Goal: Transaction & Acquisition: Subscribe to service/newsletter

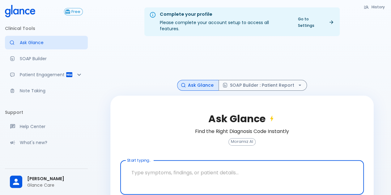
click at [28, 58] on p "SOAP Builder" at bounding box center [51, 59] width 63 height 6
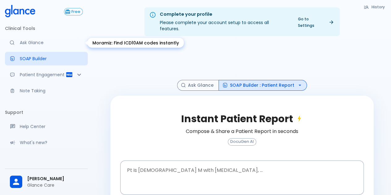
click at [41, 44] on p "Ask Glance" at bounding box center [51, 43] width 63 height 6
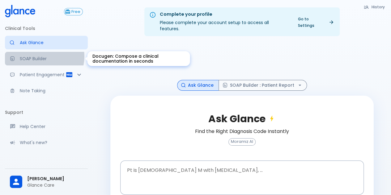
click at [41, 56] on p "SOAP Builder" at bounding box center [51, 59] width 63 height 6
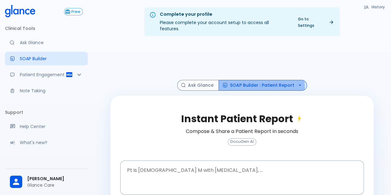
click at [259, 80] on button "SOAP Builder : Patient Report" at bounding box center [262, 85] width 88 height 11
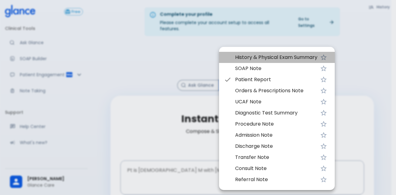
click at [256, 61] on li "History & Physical Exam Summary" at bounding box center [277, 57] width 116 height 11
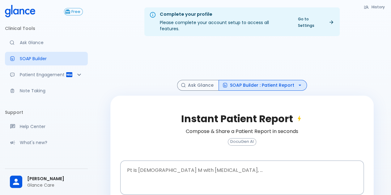
click at [266, 80] on button "SOAP Builder : Patient Report" at bounding box center [262, 85] width 88 height 11
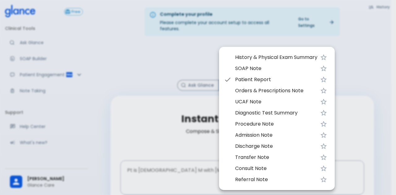
click at [255, 52] on ul "History & Physical Exam Summary SOAP Note Patient Report Orders & Prescriptions…" at bounding box center [277, 118] width 116 height 138
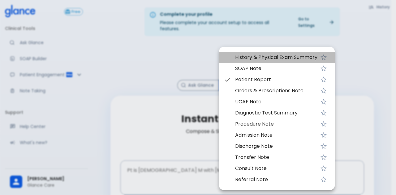
click at [258, 57] on span "History & Physical Exam Summary" at bounding box center [276, 57] width 82 height 7
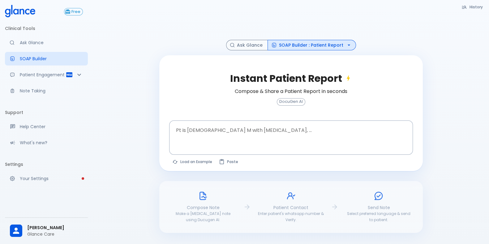
scroll to position [50, 0]
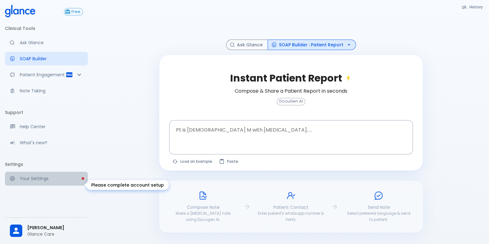
click at [46, 182] on p "Your Settings" at bounding box center [51, 179] width 63 height 6
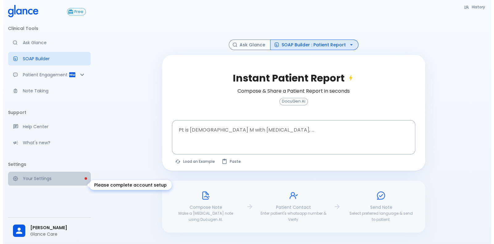
scroll to position [15, 0]
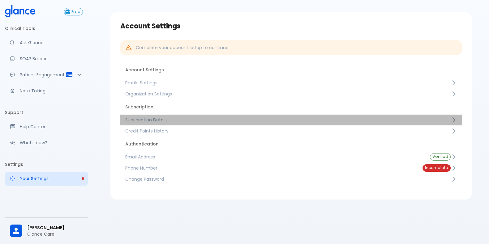
click at [182, 115] on link "Subscription Details" at bounding box center [290, 119] width 341 height 11
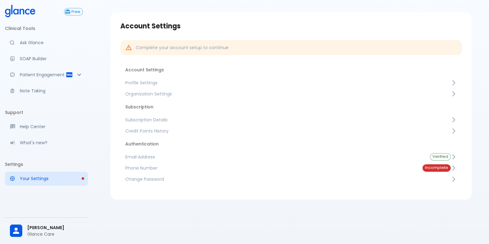
click at [20, 7] on icon at bounding box center [20, 11] width 30 height 12
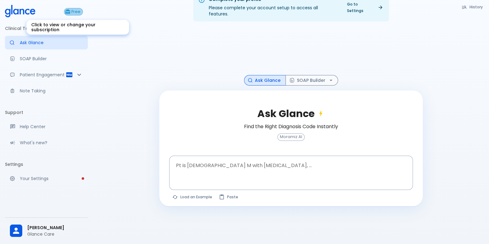
click at [73, 11] on span "Free" at bounding box center [75, 12] width 13 height 5
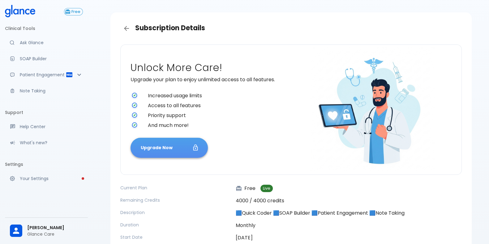
click at [157, 146] on button "Upgrade Now" at bounding box center [168, 148] width 77 height 20
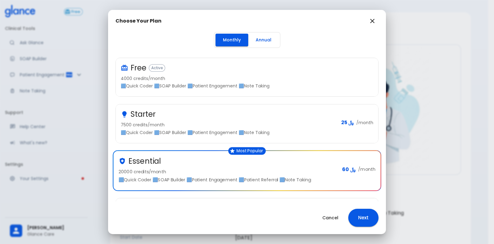
click at [186, 162] on div "Essential" at bounding box center [228, 161] width 219 height 10
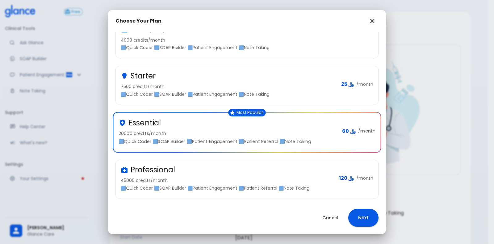
click at [240, 165] on div "Professional" at bounding box center [228, 170] width 214 height 10
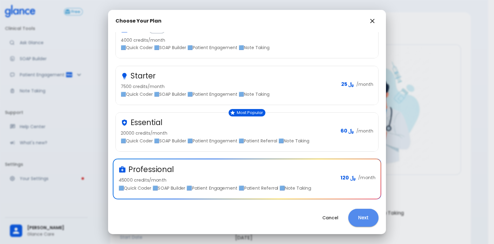
click at [363, 195] on button "Next" at bounding box center [364, 218] width 30 height 18
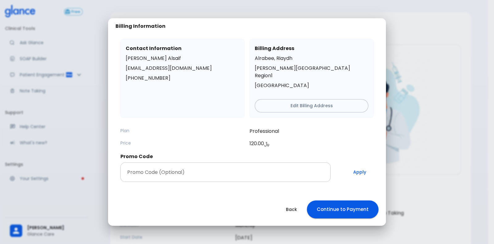
click at [249, 169] on input "Promo Code (Optional)" at bounding box center [226, 172] width 210 height 19
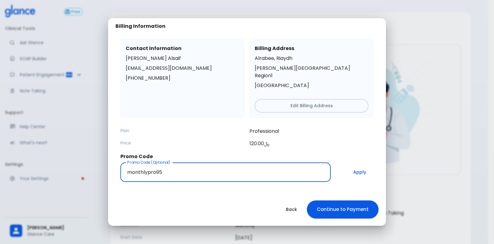
type input "monthlypro95"
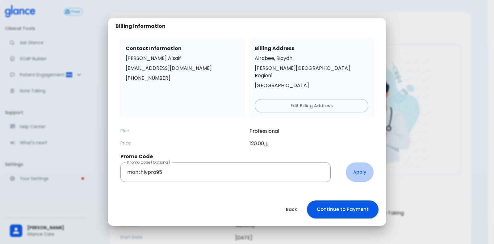
click at [362, 166] on button "Apply" at bounding box center [360, 172] width 28 height 19
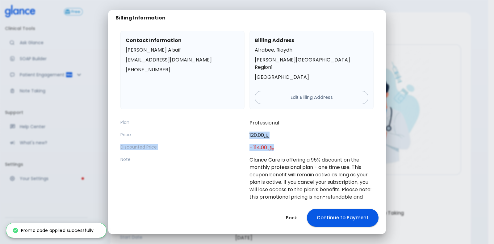
drag, startPoint x: 245, startPoint y: 125, endPoint x: 281, endPoint y: 142, distance: 39.2
click at [281, 142] on div "Plan Professional Price 120.00 ﷼ Discounted Price - 114.00 ﷼ Note Glance Care i…" at bounding box center [247, 184] width 253 height 131
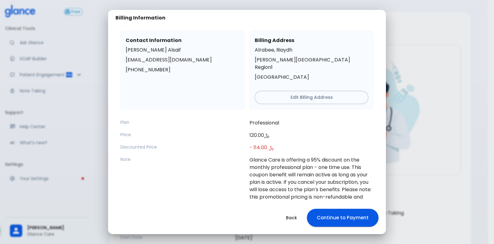
click at [271, 156] on p "Glance Care is offering a 95% discount on the monthly professional plan - one t…" at bounding box center [312, 197] width 124 height 82
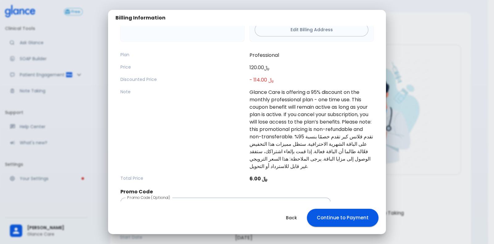
scroll to position [77, 0]
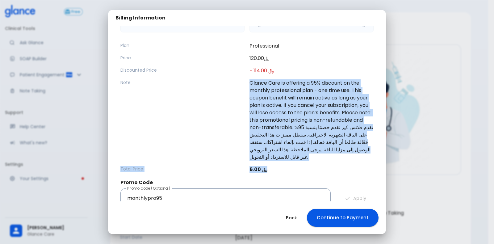
drag, startPoint x: 244, startPoint y: 75, endPoint x: 297, endPoint y: 156, distance: 97.0
click at [297, 156] on div "Plan Professional Price 120.00 ﷼ Discounted Price - 114.00 ﷼ Note Glance Care i…" at bounding box center [247, 107] width 253 height 131
click at [297, 166] on p "6.00 ﷼" at bounding box center [312, 169] width 124 height 7
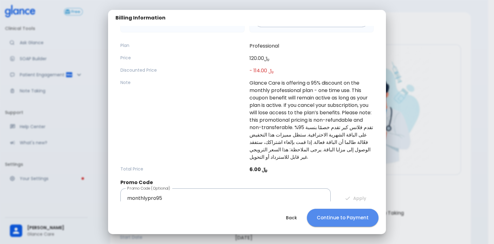
click at [352, 195] on button "Continue to Payment" at bounding box center [343, 218] width 72 height 18
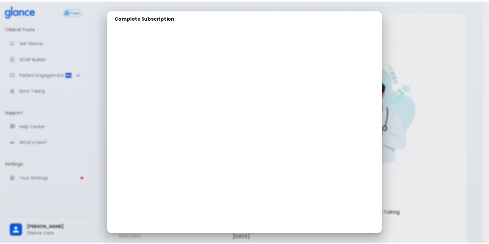
scroll to position [0, 0]
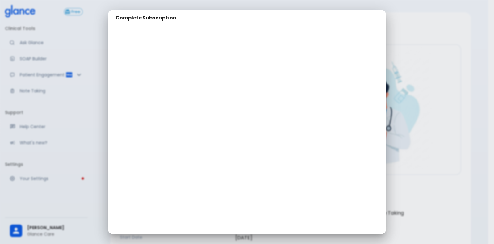
click at [395, 46] on div "Complete Subscription" at bounding box center [247, 122] width 494 height 244
